Goal: Communication & Community: Answer question/provide support

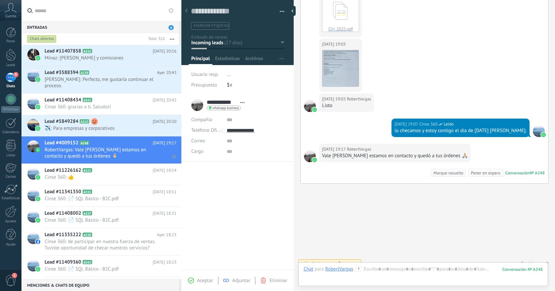
scroll to position [85, 0]
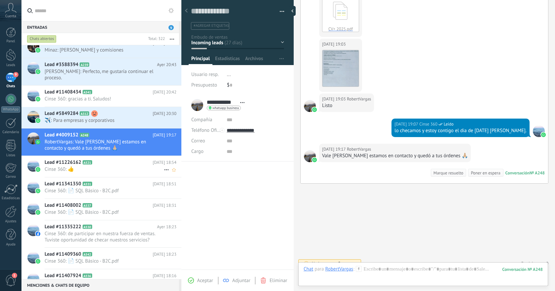
click at [80, 166] on span "Cinse 360: 👍" at bounding box center [104, 169] width 119 height 6
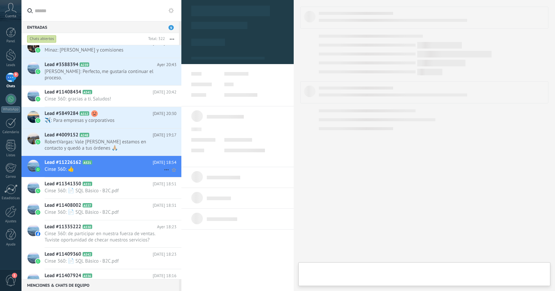
type textarea "**********"
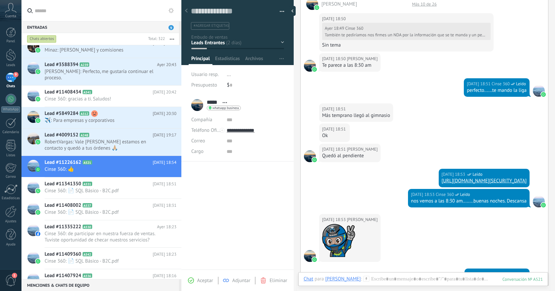
scroll to position [334, 0]
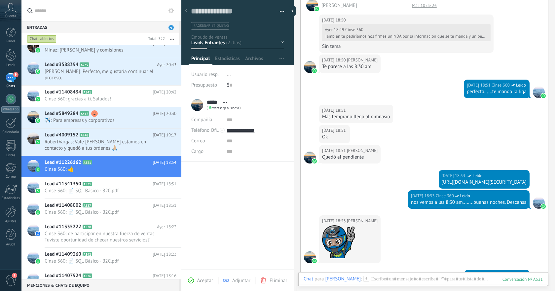
click at [441, 183] on link "[URL][DOMAIN_NAME][SECURITY_DATA]" at bounding box center [483, 182] width 85 height 6
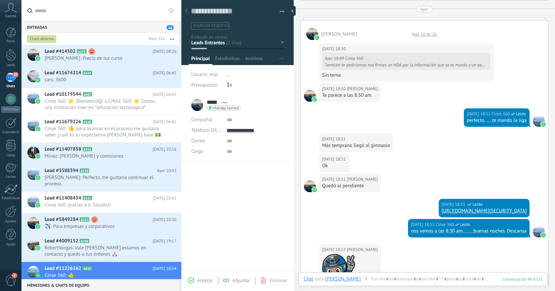
scroll to position [817, 0]
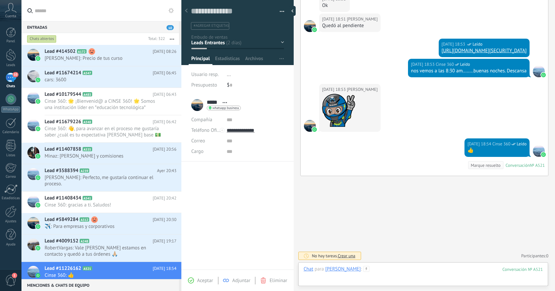
click at [400, 268] on div at bounding box center [422, 276] width 239 height 20
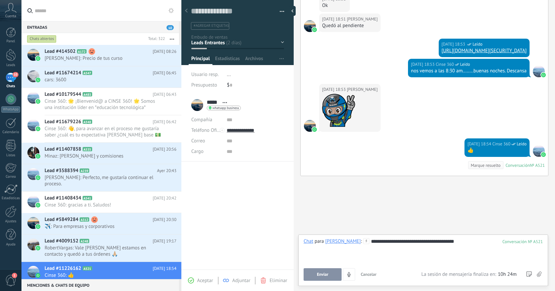
click at [332, 274] on button "Enviar" at bounding box center [322, 274] width 38 height 13
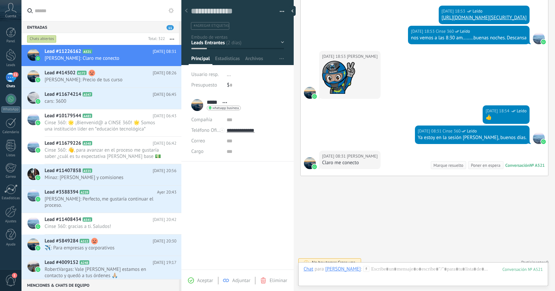
scroll to position [857, 0]
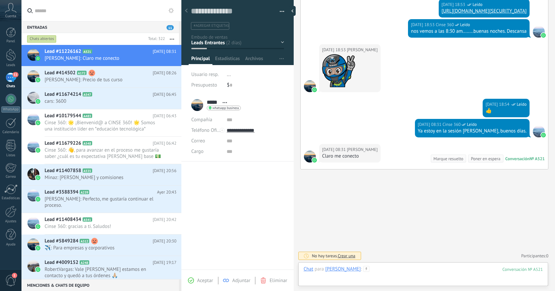
click at [424, 268] on div at bounding box center [422, 276] width 239 height 20
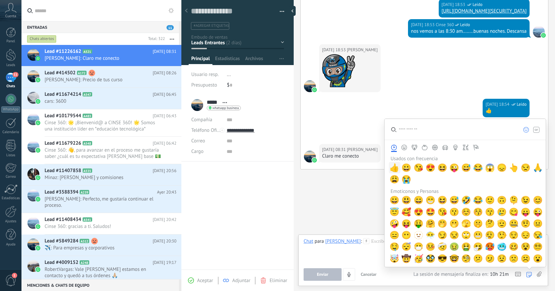
click at [396, 166] on span "👍" at bounding box center [394, 167] width 10 height 9
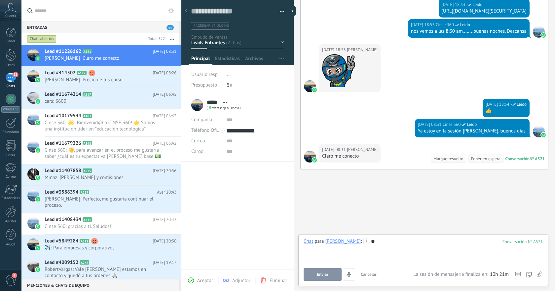
click at [331, 270] on button "Enviar" at bounding box center [322, 274] width 38 height 13
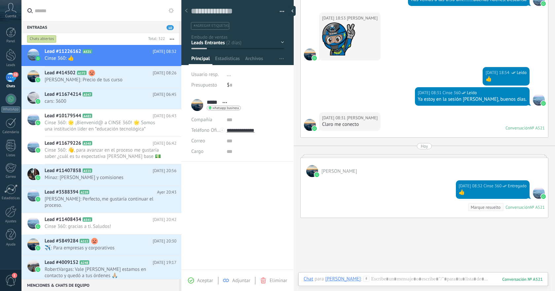
scroll to position [930, 0]
